Goal: Task Accomplishment & Management: Use online tool/utility

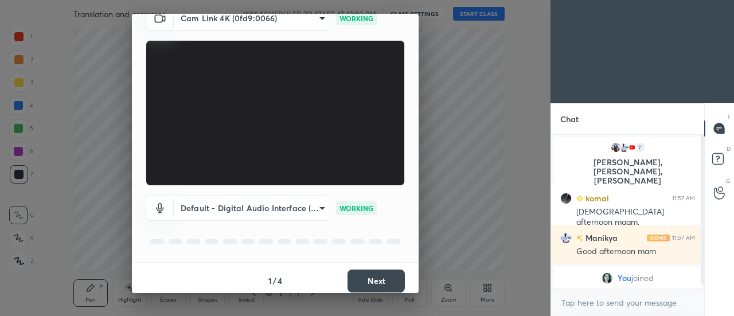
scroll to position [60, 0]
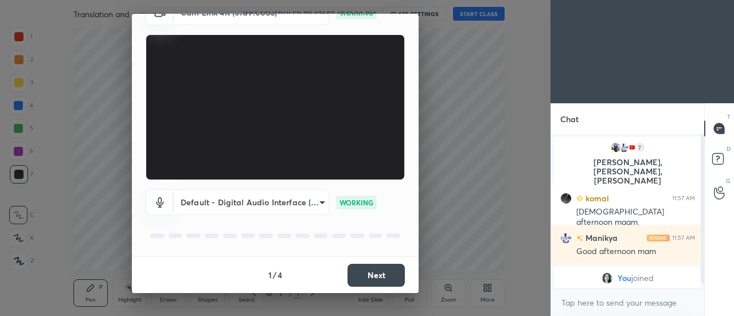
click at [384, 274] on button "Next" at bounding box center [376, 275] width 57 height 23
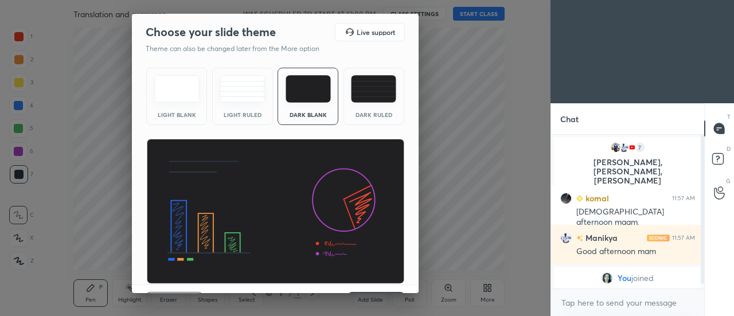
scroll to position [28, 0]
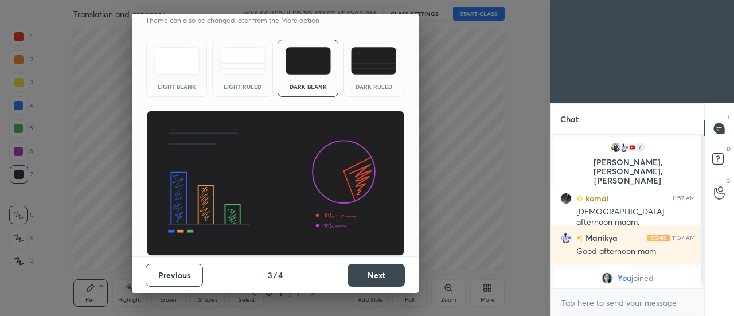
click at [384, 278] on button "Next" at bounding box center [376, 275] width 57 height 23
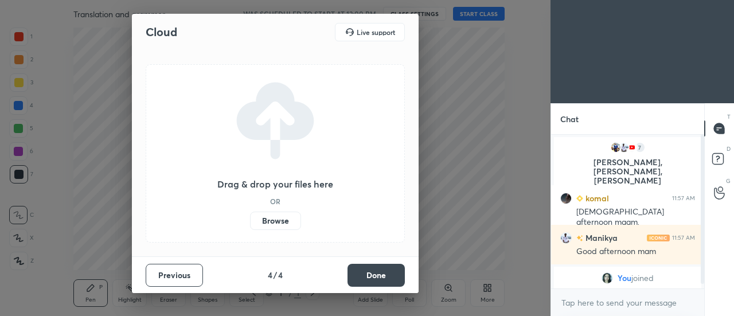
click at [385, 279] on button "Done" at bounding box center [376, 275] width 57 height 23
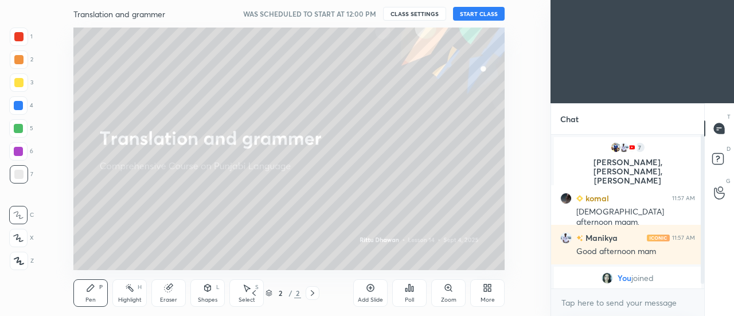
click at [377, 299] on div "Add Slide" at bounding box center [370, 300] width 25 height 6
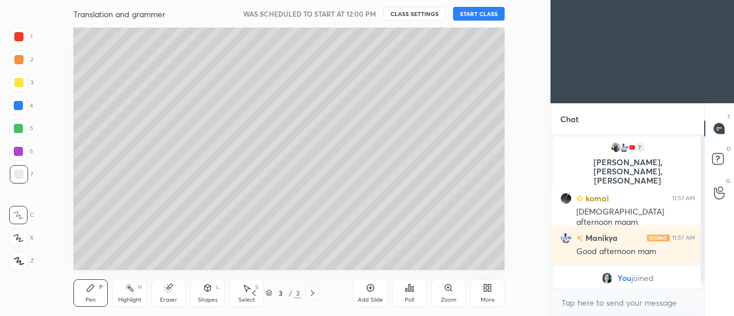
click at [371, 288] on icon at bounding box center [370, 287] width 3 height 3
click at [372, 290] on icon at bounding box center [370, 287] width 9 height 9
click at [373, 288] on icon at bounding box center [370, 287] width 7 height 7
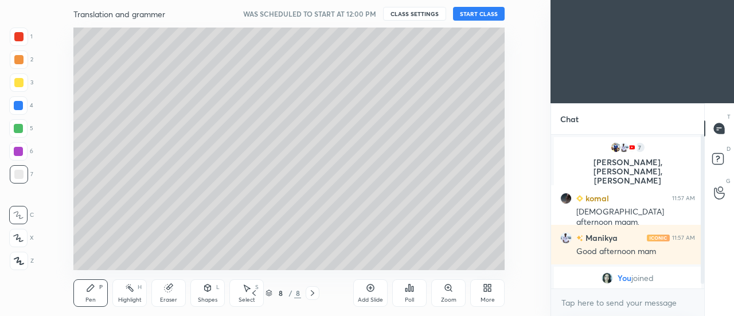
click at [483, 299] on div "More" at bounding box center [488, 300] width 14 height 6
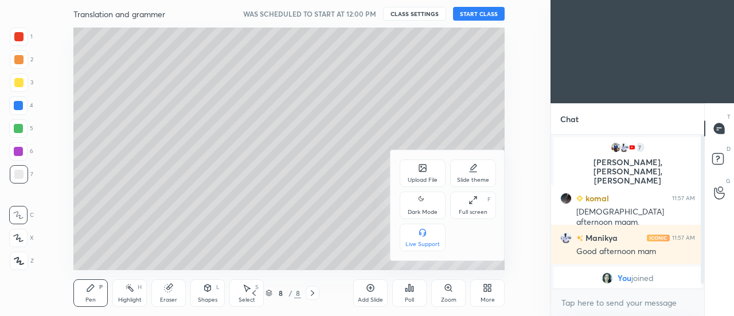
click at [465, 178] on div "Slide theme" at bounding box center [473, 180] width 32 height 6
click at [466, 209] on div "Light Ruled" at bounding box center [473, 212] width 30 height 6
click at [369, 294] on div at bounding box center [367, 158] width 734 height 316
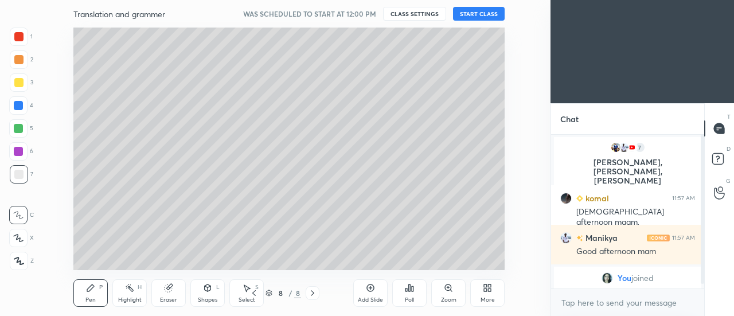
click at [368, 295] on div "Upload File Slide theme Dark Mode Full screen F Live Support Slide theme Light …" at bounding box center [367, 158] width 734 height 316
click at [370, 292] on icon at bounding box center [370, 287] width 9 height 9
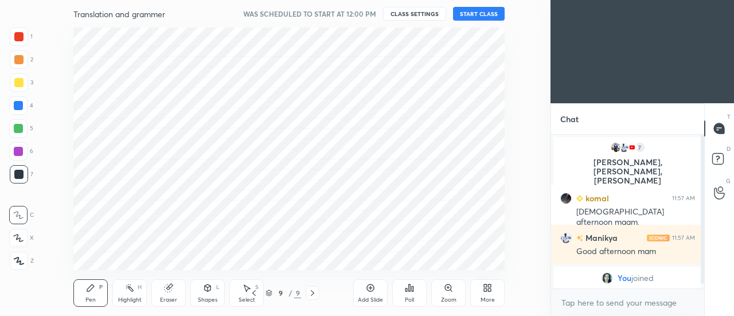
click at [645, 135] on div "7 [PERSON_NAME], [PERSON_NAME], [PERSON_NAME] & 7 others joined" at bounding box center [627, 169] width 153 height 69
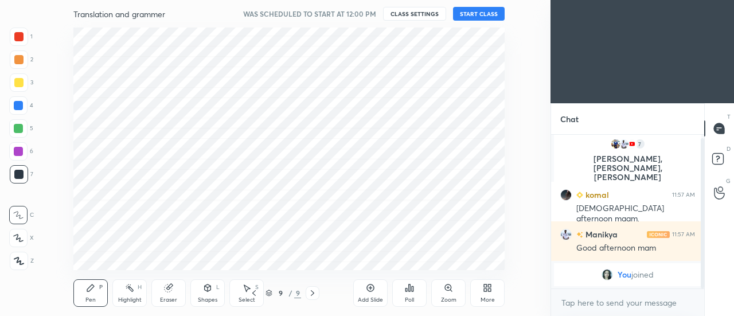
click at [486, 13] on button "START CLASS" at bounding box center [479, 14] width 52 height 14
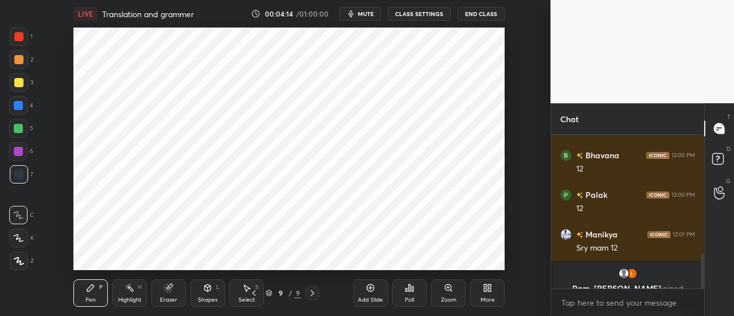
scroll to position [525, 0]
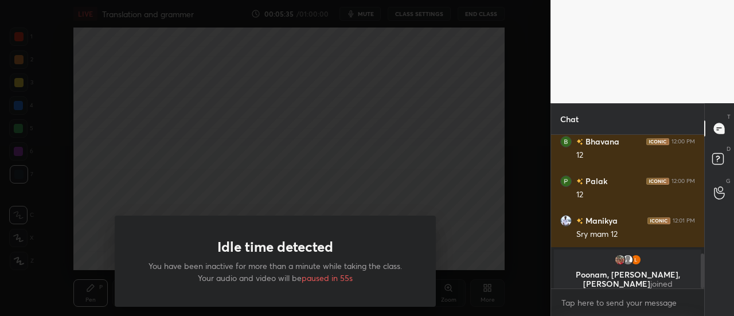
click at [400, 193] on div "Idle time detected You have been inactive for more than a minute while taking t…" at bounding box center [275, 158] width 551 height 316
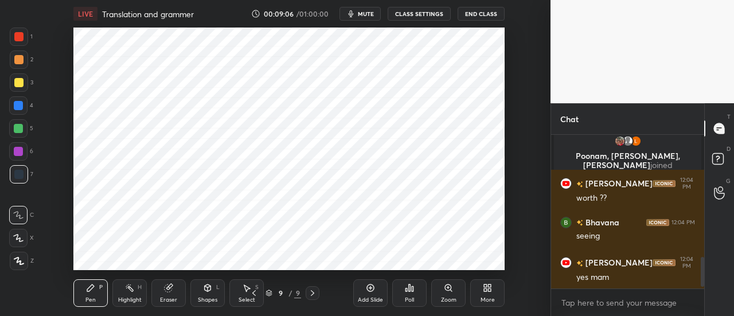
scroll to position [640, 0]
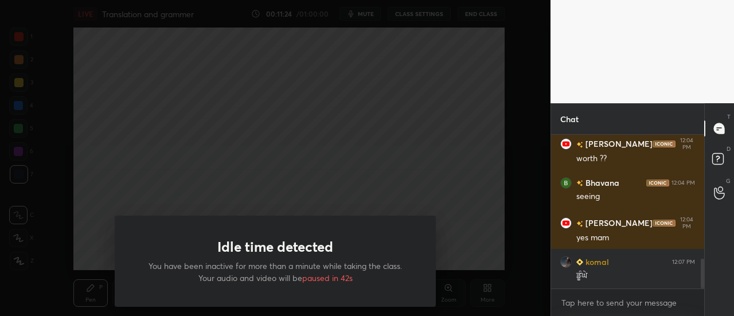
click at [403, 197] on div "Idle time detected You have been inactive for more than a minute while taking t…" at bounding box center [275, 158] width 551 height 316
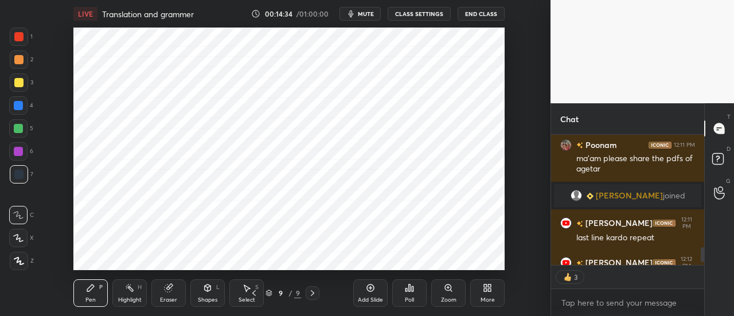
scroll to position [1023, 0]
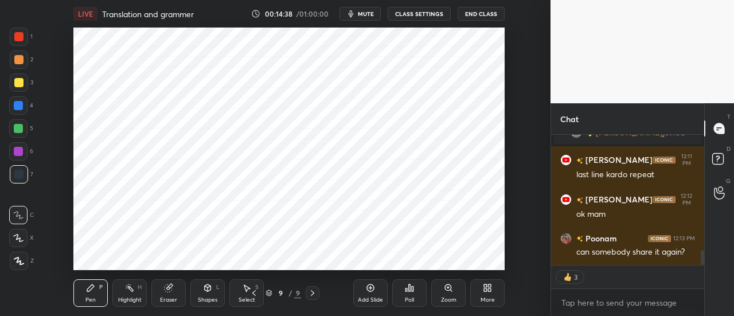
click at [489, 288] on icon at bounding box center [487, 287] width 9 height 9
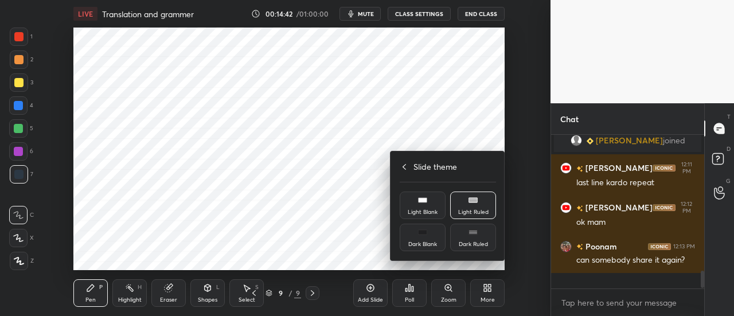
scroll to position [1000, 0]
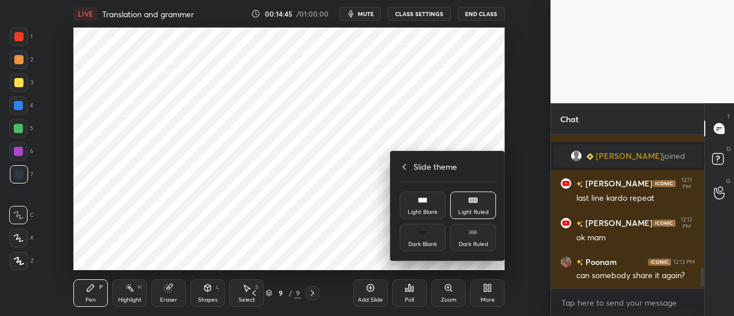
click at [468, 125] on div at bounding box center [367, 158] width 734 height 316
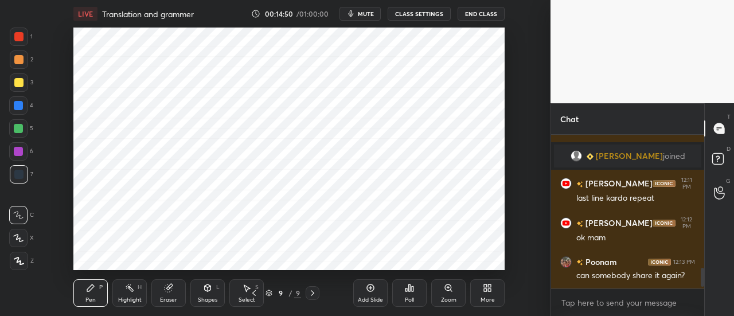
click at [486, 291] on icon at bounding box center [485, 289] width 3 height 3
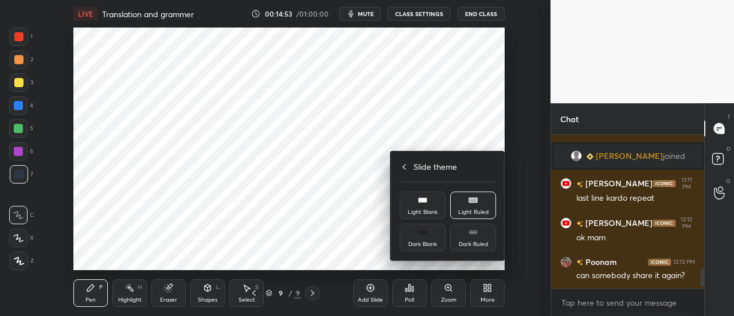
click at [486, 291] on div at bounding box center [367, 158] width 734 height 316
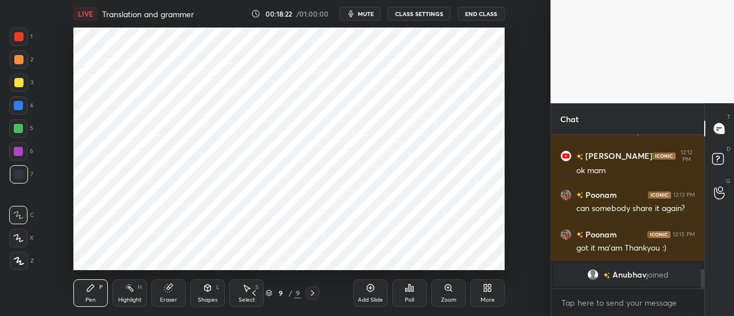
scroll to position [1081, 0]
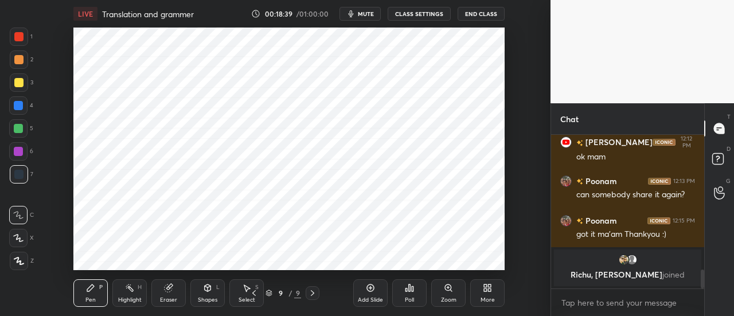
click at [21, 36] on div at bounding box center [18, 36] width 9 height 9
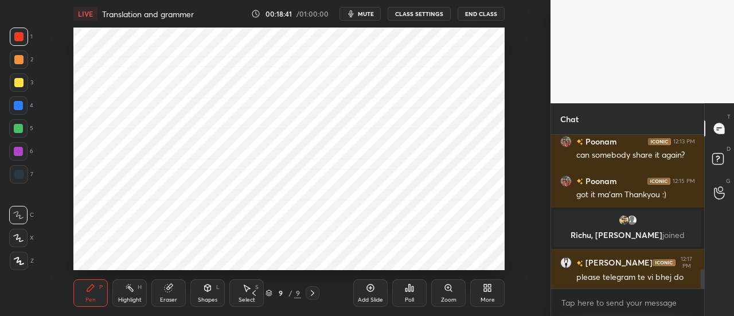
click at [17, 239] on icon at bounding box center [18, 238] width 9 height 7
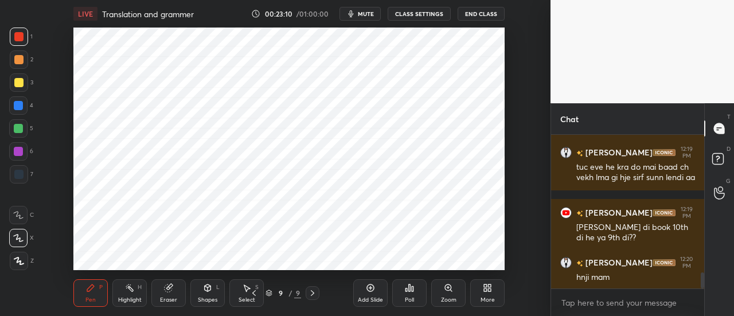
scroll to position [1342, 0]
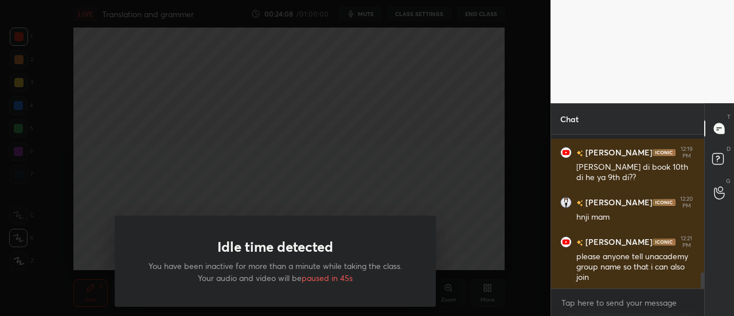
click at [396, 167] on div "Idle time detected You have been inactive for more than a minute while taking t…" at bounding box center [275, 158] width 551 height 316
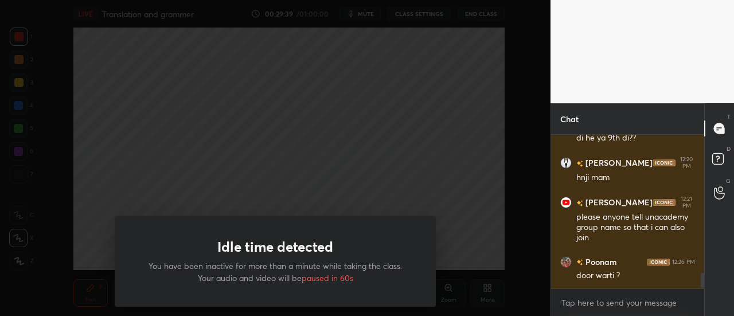
scroll to position [1409, 0]
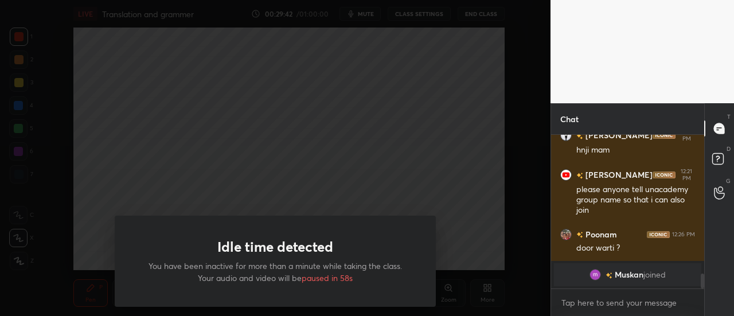
click at [439, 136] on div "Idle time detected You have been inactive for more than a minute while taking t…" at bounding box center [275, 158] width 551 height 316
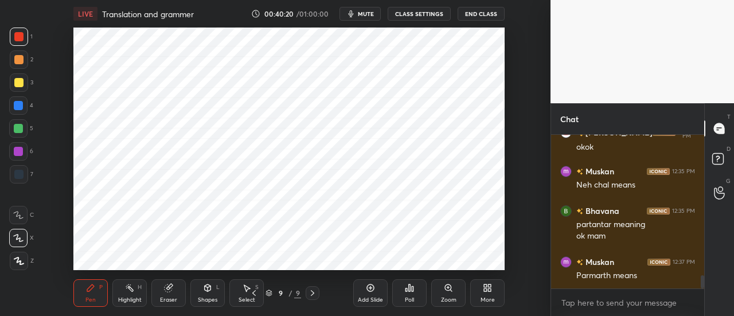
scroll to position [1675, 0]
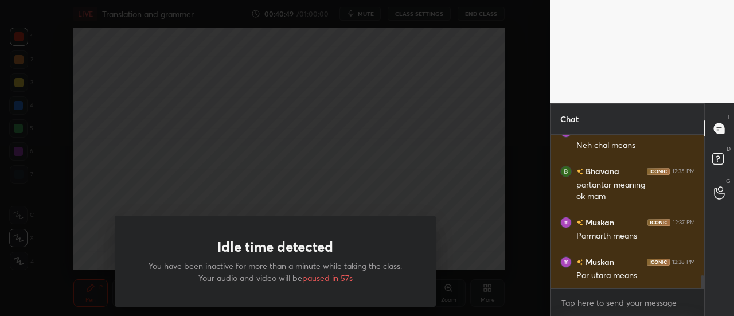
click at [339, 148] on div "Idle time detected You have been inactive for more than a minute while taking t…" at bounding box center [275, 158] width 551 height 316
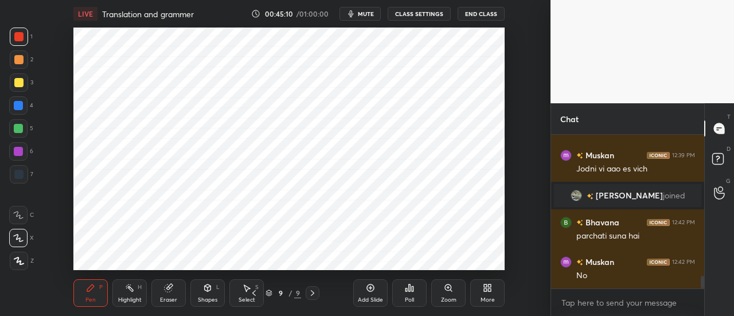
scroll to position [1773, 0]
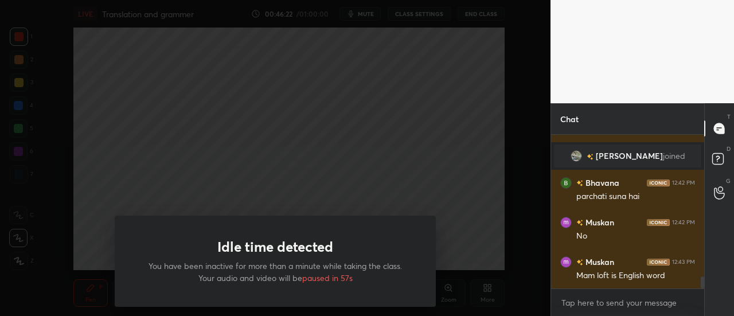
click at [337, 155] on div "Idle time detected You have been inactive for more than a minute while taking t…" at bounding box center [275, 158] width 551 height 316
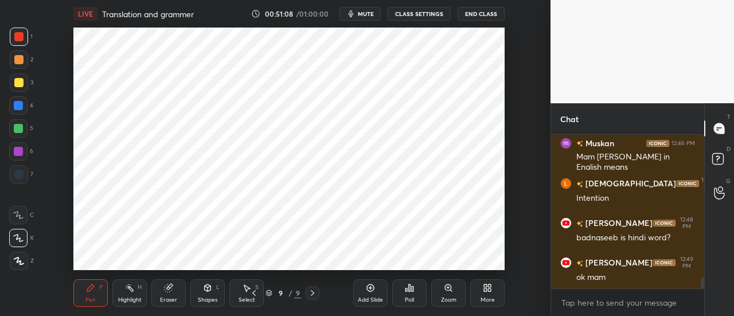
scroll to position [2033, 0]
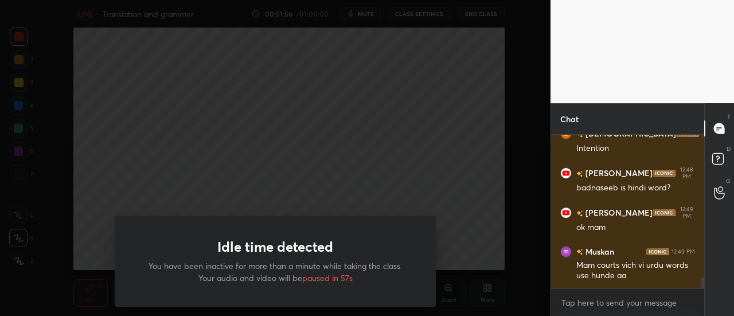
click at [422, 170] on div "Idle time detected You have been inactive for more than a minute while taking t…" at bounding box center [275, 158] width 551 height 316
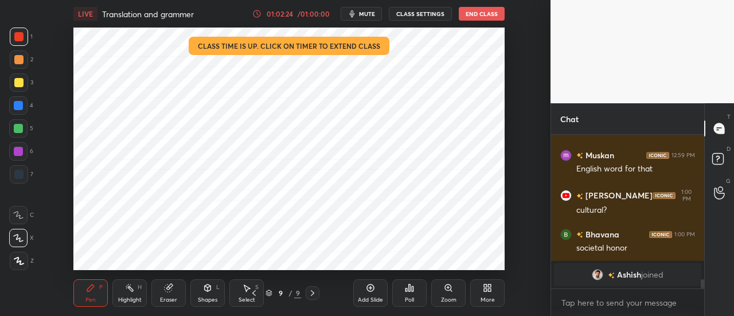
scroll to position [2156, 0]
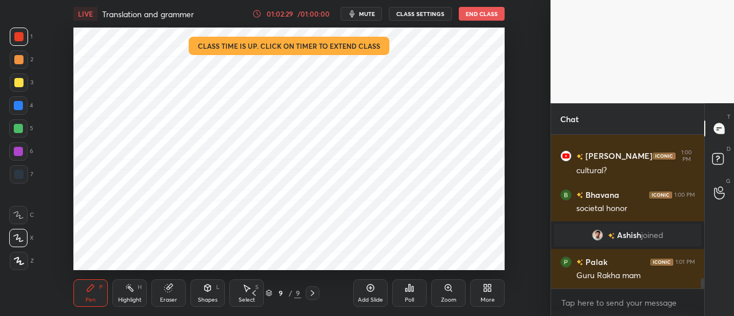
click at [480, 12] on button "End Class" at bounding box center [482, 14] width 46 height 14
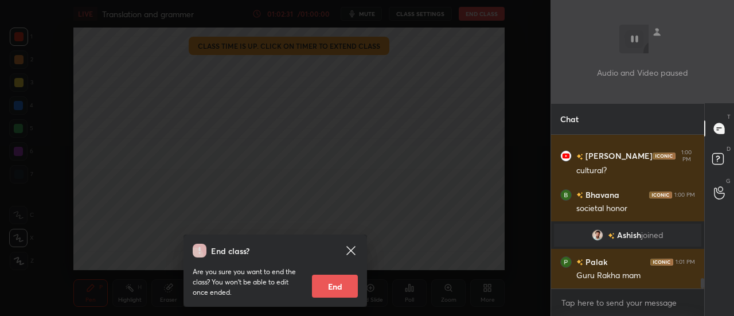
click at [337, 280] on button "End" at bounding box center [335, 286] width 46 height 23
type textarea "x"
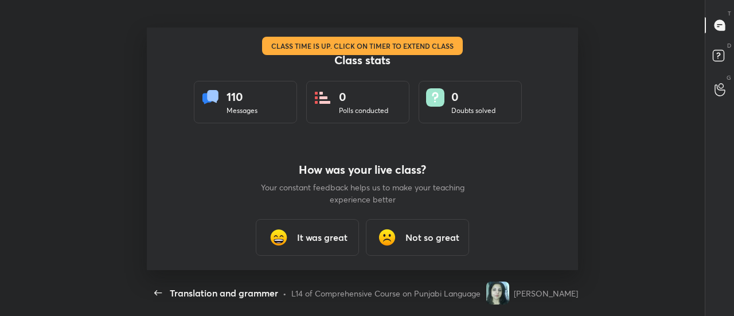
scroll to position [243, 725]
